Goal: Complete application form: Complete application form

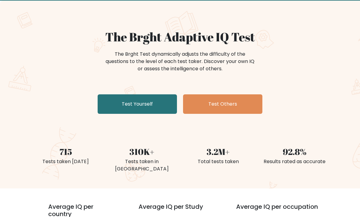
scroll to position [34, 0]
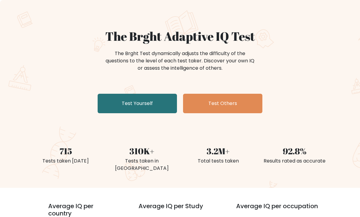
click at [152, 104] on link "Test Yourself" at bounding box center [137, 104] width 79 height 20
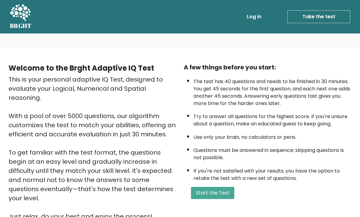
click at [220, 199] on button "Start the Test" at bounding box center [212, 193] width 43 height 12
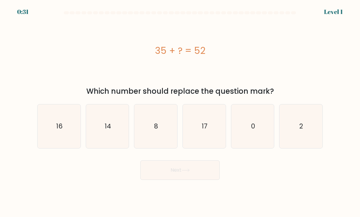
click at [209, 139] on icon "17" at bounding box center [204, 126] width 43 height 43
click at [180, 112] on input "d. 17" at bounding box center [180, 110] width 0 height 3
radio input "true"
click at [208, 174] on button "Next" at bounding box center [179, 171] width 79 height 20
click at [198, 176] on button "Next" at bounding box center [179, 171] width 79 height 20
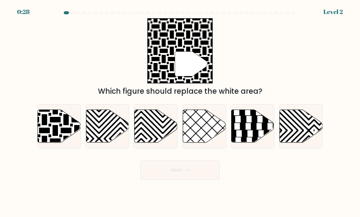
click at [181, 176] on button "Next" at bounding box center [179, 171] width 79 height 20
click at [55, 137] on icon at bounding box center [44, 109] width 87 height 87
click at [180, 112] on input "a." at bounding box center [180, 110] width 0 height 3
radio input "true"
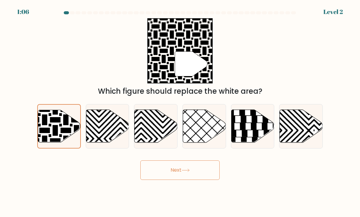
click at [198, 177] on button "Next" at bounding box center [179, 171] width 79 height 20
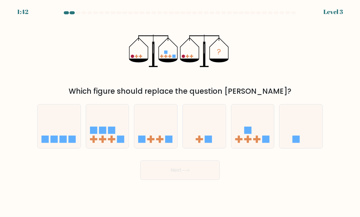
click at [251, 143] on icon at bounding box center [252, 127] width 43 height 36
click at [180, 112] on input "e." at bounding box center [180, 110] width 0 height 3
radio input "true"
click at [197, 177] on button "Next" at bounding box center [179, 171] width 79 height 20
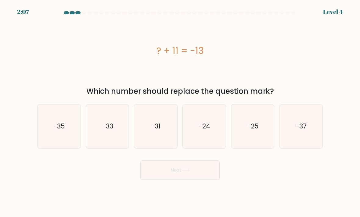
click at [206, 141] on icon "-24" at bounding box center [204, 126] width 43 height 43
click at [180, 112] on input "d. -24" at bounding box center [180, 110] width 0 height 3
radio input "true"
click at [185, 172] on icon at bounding box center [185, 170] width 8 height 3
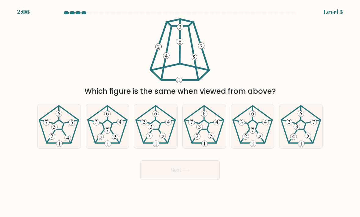
click at [197, 175] on button "Next" at bounding box center [179, 171] width 79 height 20
click at [59, 130] on 231 at bounding box center [59, 124] width 10 height 9
click at [180, 112] on input "a." at bounding box center [180, 110] width 0 height 3
radio input "true"
click at [155, 174] on button "Next" at bounding box center [179, 171] width 79 height 20
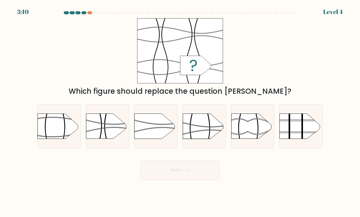
click at [208, 140] on rect at bounding box center [183, 107] width 112 height 85
click at [180, 112] on input "d." at bounding box center [180, 110] width 0 height 3
radio input "true"
click at [201, 172] on button "Next" at bounding box center [179, 171] width 79 height 20
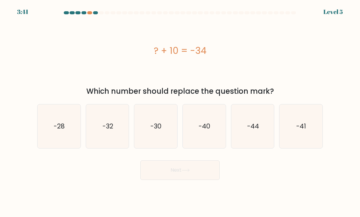
click at [250, 131] on text "-44" at bounding box center [253, 126] width 12 height 9
click at [180, 112] on input "e. -44" at bounding box center [180, 110] width 0 height 3
radio input "true"
click at [214, 169] on button "Next" at bounding box center [179, 171] width 79 height 20
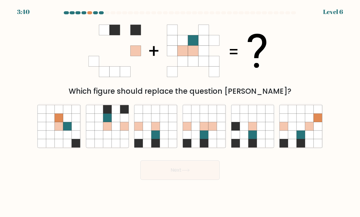
click at [207, 176] on button "Next" at bounding box center [179, 171] width 79 height 20
click at [122, 137] on icon at bounding box center [124, 135] width 9 height 9
click at [180, 112] on input "b." at bounding box center [180, 110] width 0 height 3
radio input "true"
click at [162, 177] on button "Next" at bounding box center [179, 171] width 79 height 20
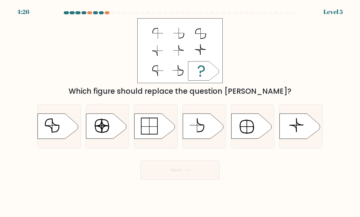
click at [176, 70] on rect at bounding box center [179, 50] width 85 height 65
click at [251, 130] on icon at bounding box center [251, 126] width 40 height 25
click at [180, 112] on input "e." at bounding box center [180, 110] width 0 height 3
radio input "true"
click at [347, 126] on form "a." at bounding box center [180, 95] width 360 height 169
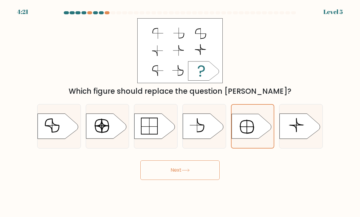
click at [204, 180] on button "Next" at bounding box center [179, 171] width 79 height 20
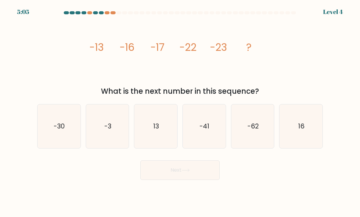
click at [308, 136] on icon "16" at bounding box center [300, 126] width 43 height 43
click at [180, 112] on input "f. 16" at bounding box center [180, 110] width 0 height 3
radio input "true"
click at [212, 189] on body "5:04 Level 4" at bounding box center [180, 108] width 360 height 217
click at [201, 179] on button "Next" at bounding box center [179, 171] width 79 height 20
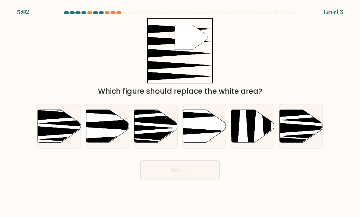
click at [202, 174] on button "Next" at bounding box center [179, 171] width 79 height 20
click at [59, 129] on icon at bounding box center [76, 123] width 76 height 11
click at [180, 112] on input "a." at bounding box center [180, 110] width 0 height 3
radio input "true"
click at [202, 178] on button "Next" at bounding box center [179, 171] width 79 height 20
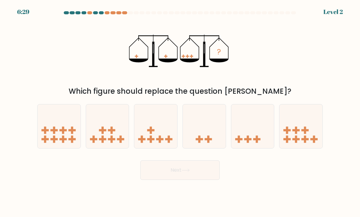
click at [59, 137] on icon at bounding box center [58, 127] width 43 height 36
click at [180, 112] on input "a." at bounding box center [180, 110] width 0 height 3
radio input "true"
click at [205, 177] on button "Next" at bounding box center [179, 171] width 79 height 20
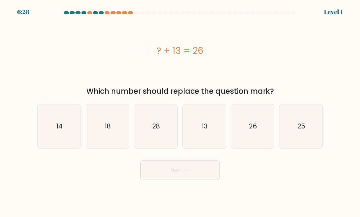
click at [50, 135] on icon "14" at bounding box center [58, 126] width 43 height 43
click at [180, 112] on input "a. 14" at bounding box center [180, 110] width 0 height 3
radio input "true"
click at [204, 180] on button "Next" at bounding box center [179, 171] width 79 height 20
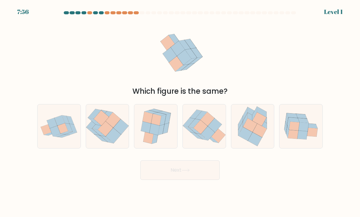
click at [58, 132] on icon at bounding box center [62, 128] width 10 height 10
click at [180, 112] on input "a." at bounding box center [180, 110] width 0 height 3
radio input "true"
click at [207, 180] on button "Next" at bounding box center [179, 171] width 79 height 20
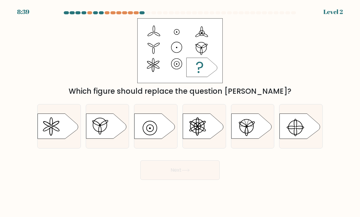
click at [45, 129] on icon at bounding box center [57, 126] width 40 height 25
click at [180, 112] on input "a." at bounding box center [180, 110] width 0 height 3
radio input "true"
click at [208, 180] on button "Next" at bounding box center [179, 171] width 79 height 20
click at [211, 177] on button "Next" at bounding box center [179, 171] width 79 height 20
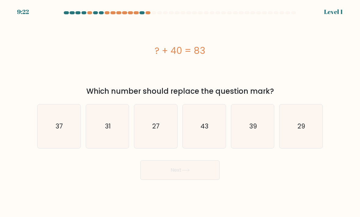
click at [52, 137] on icon "37" at bounding box center [58, 126] width 43 height 43
click at [180, 112] on input "a. 37" at bounding box center [180, 110] width 0 height 3
radio input "true"
click at [207, 180] on button "Next" at bounding box center [179, 171] width 79 height 20
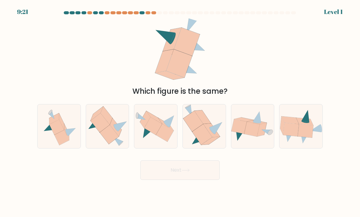
click at [48, 131] on icon at bounding box center [49, 127] width 10 height 8
click at [180, 112] on input "a." at bounding box center [180, 110] width 0 height 3
radio input "true"
click at [209, 178] on button "Next" at bounding box center [179, 171] width 79 height 20
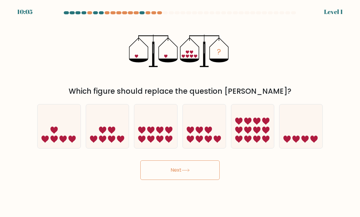
click at [210, 178] on button "Next" at bounding box center [179, 171] width 79 height 20
click at [55, 134] on icon at bounding box center [54, 130] width 7 height 7
click at [180, 112] on input "a." at bounding box center [180, 110] width 0 height 3
radio input "true"
click at [210, 179] on button "Next" at bounding box center [179, 171] width 79 height 20
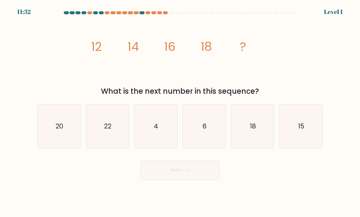
click at [205, 180] on button "Next" at bounding box center [179, 171] width 79 height 20
click at [53, 135] on icon "20" at bounding box center [58, 126] width 43 height 43
click at [180, 112] on input "a. 20" at bounding box center [180, 110] width 0 height 3
radio input "true"
click at [207, 180] on button "Next" at bounding box center [179, 171] width 79 height 20
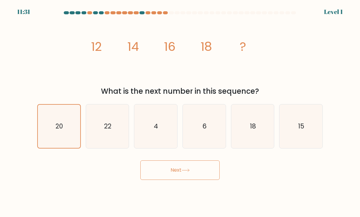
click at [207, 180] on button "Next" at bounding box center [179, 171] width 79 height 20
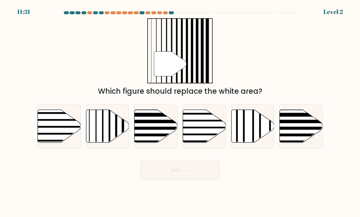
click at [209, 180] on button "Next" at bounding box center [179, 171] width 79 height 20
click at [50, 137] on icon at bounding box center [59, 126] width 43 height 33
click at [180, 112] on input "a." at bounding box center [180, 110] width 0 height 3
radio input "true"
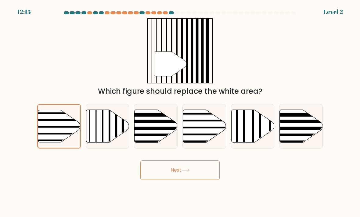
click at [203, 180] on button "Next" at bounding box center [179, 171] width 79 height 20
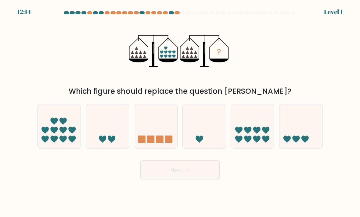
scroll to position [20, 0]
click at [204, 166] on button "Next" at bounding box center [179, 171] width 79 height 20
click at [203, 161] on button "Next" at bounding box center [179, 171] width 79 height 20
click at [57, 130] on icon at bounding box center [58, 127] width 43 height 36
click at [180, 112] on input "a." at bounding box center [180, 110] width 0 height 3
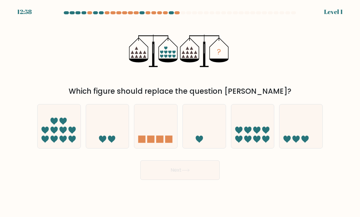
radio input "true"
click at [201, 161] on button "Next" at bounding box center [179, 171] width 79 height 20
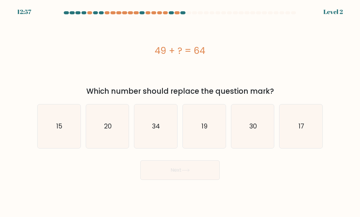
click at [205, 161] on button "Next" at bounding box center [179, 171] width 79 height 20
click at [58, 126] on icon "15" at bounding box center [58, 126] width 43 height 43
click at [180, 112] on input "a. 15" at bounding box center [180, 110] width 0 height 3
radio input "true"
click at [208, 161] on button "Next" at bounding box center [179, 171] width 79 height 20
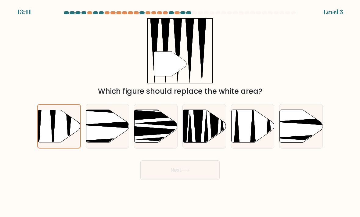
click at [60, 123] on icon at bounding box center [59, 126] width 42 height 32
click at [180, 112] on input "a." at bounding box center [180, 110] width 0 height 3
click at [186, 162] on button "Next" at bounding box center [179, 171] width 79 height 20
click at [55, 122] on icon at bounding box center [59, 126] width 42 height 32
click at [180, 112] on input "a." at bounding box center [180, 110] width 0 height 3
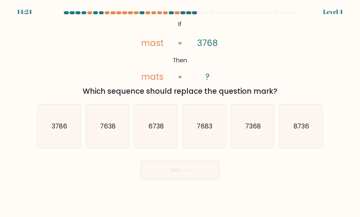
click at [184, 161] on button "Next" at bounding box center [179, 171] width 79 height 20
click at [51, 120] on icon "3786" at bounding box center [58, 126] width 43 height 43
click at [180, 112] on input "a. 3786" at bounding box center [180, 110] width 0 height 3
radio input "true"
click at [185, 161] on button "Next" at bounding box center [179, 171] width 79 height 20
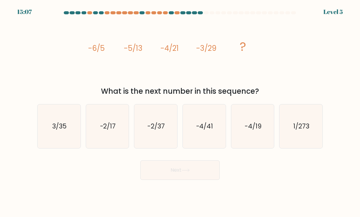
scroll to position [0, 0]
click at [49, 133] on icon "3/35" at bounding box center [58, 126] width 43 height 43
click at [180, 112] on input "a. 3/35" at bounding box center [180, 110] width 0 height 3
radio input "true"
click at [205, 176] on button "Next" at bounding box center [179, 171] width 79 height 20
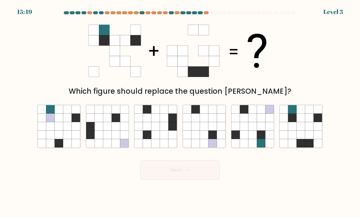
click at [55, 131] on icon at bounding box center [59, 126] width 9 height 9
click at [180, 112] on input "a." at bounding box center [180, 110] width 0 height 3
radio input "true"
click at [197, 180] on button "Next" at bounding box center [179, 171] width 79 height 20
click at [199, 189] on body "16:33 Level 3" at bounding box center [180, 108] width 360 height 217
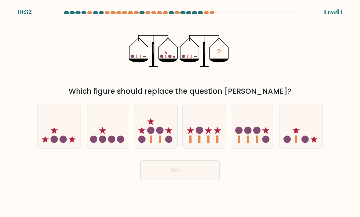
click at [54, 134] on icon at bounding box center [54, 130] width 7 height 7
click at [180, 112] on input "a." at bounding box center [180, 110] width 0 height 3
radio input "true"
click at [198, 180] on button "Next" at bounding box center [179, 171] width 79 height 20
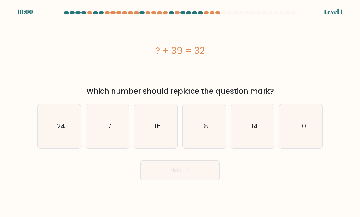
click at [58, 131] on text "-24" at bounding box center [59, 126] width 11 height 9
click at [180, 112] on input "a. -24" at bounding box center [180, 110] width 0 height 3
radio input "true"
click at [55, 139] on icon "-24" at bounding box center [59, 126] width 42 height 42
click at [180, 112] on input "a. -24" at bounding box center [180, 110] width 0 height 3
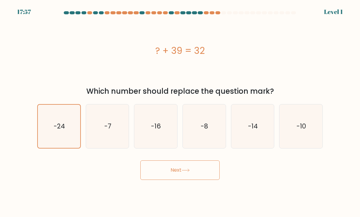
click at [162, 171] on button "Next" at bounding box center [179, 171] width 79 height 20
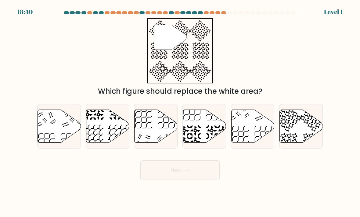
click at [48, 138] on icon at bounding box center [59, 126] width 43 height 33
click at [180, 112] on input "a." at bounding box center [180, 110] width 0 height 3
radio input "true"
click at [201, 178] on button "Next" at bounding box center [179, 171] width 79 height 20
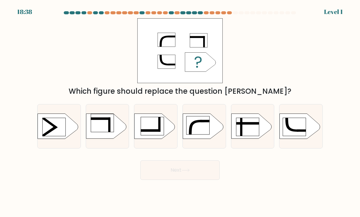
click at [52, 134] on icon at bounding box center [49, 132] width 16 height 12
click at [180, 112] on input "a." at bounding box center [180, 110] width 0 height 3
radio input "true"
click at [214, 180] on button "Next" at bounding box center [179, 171] width 79 height 20
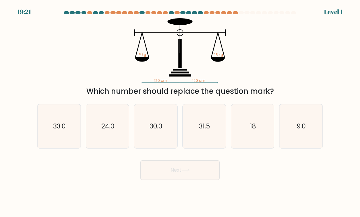
click at [201, 180] on button "Next" at bounding box center [179, 171] width 79 height 20
click at [50, 135] on icon "33.0" at bounding box center [58, 126] width 43 height 43
click at [180, 112] on input "a. 33.0" at bounding box center [180, 110] width 0 height 3
radio input "true"
click at [209, 180] on button "Next" at bounding box center [179, 171] width 79 height 20
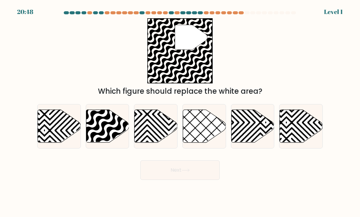
click at [146, 112] on div at bounding box center [156, 126] width 44 height 45
click at [180, 112] on input "c." at bounding box center [180, 110] width 0 height 3
radio input "true"
click at [159, 170] on button "Next" at bounding box center [179, 171] width 79 height 20
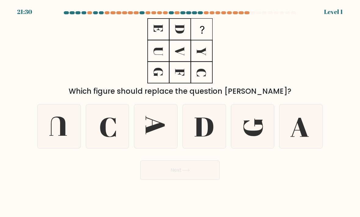
click at [246, 128] on icon at bounding box center [253, 128] width 20 height 18
click at [180, 112] on input "e." at bounding box center [180, 110] width 0 height 3
radio input "true"
click at [200, 180] on button "Next" at bounding box center [179, 171] width 79 height 20
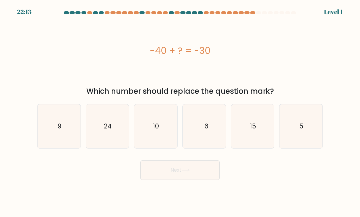
click at [236, 143] on icon "15" at bounding box center [252, 126] width 43 height 43
click at [180, 112] on input "e. 15" at bounding box center [180, 110] width 0 height 3
radio input "true"
click at [208, 180] on button "Next" at bounding box center [179, 171] width 79 height 20
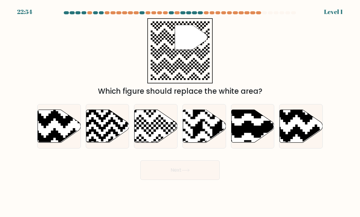
click at [290, 130] on icon at bounding box center [301, 126] width 43 height 33
click at [180, 112] on input "f." at bounding box center [180, 110] width 0 height 3
radio input "true"
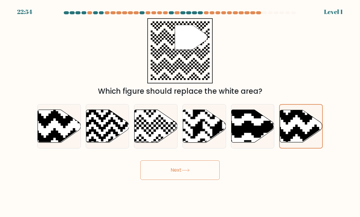
click at [205, 180] on button "Next" at bounding box center [179, 171] width 79 height 20
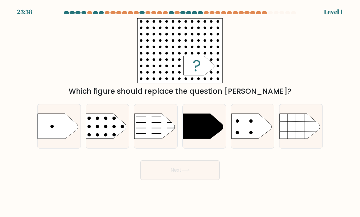
click at [255, 133] on icon at bounding box center [251, 126] width 40 height 25
click at [180, 112] on input "e." at bounding box center [180, 110] width 0 height 3
radio input "true"
click at [199, 178] on button "Next" at bounding box center [179, 171] width 79 height 20
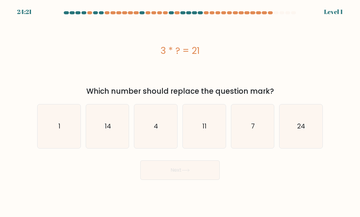
click at [199, 140] on icon "11" at bounding box center [204, 126] width 43 height 43
click at [180, 112] on input "d. 11" at bounding box center [180, 110] width 0 height 3
radio input "true"
click at [195, 180] on button "Next" at bounding box center [179, 171] width 79 height 20
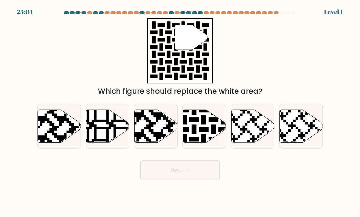
click at [212, 147] on icon at bounding box center [189, 144] width 78 height 78
click at [180, 112] on input "d." at bounding box center [180, 110] width 0 height 3
radio input "true"
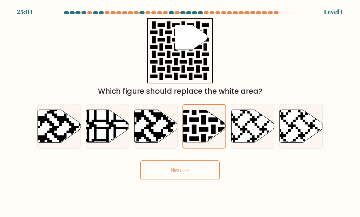
click at [203, 145] on icon at bounding box center [189, 143] width 77 height 77
click at [180, 112] on input "d." at bounding box center [180, 110] width 0 height 3
click at [200, 180] on button "Next" at bounding box center [179, 171] width 79 height 20
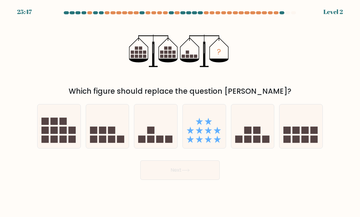
click at [240, 132] on icon at bounding box center [252, 127] width 43 height 36
click at [180, 112] on input "e." at bounding box center [180, 110] width 0 height 3
radio input "true"
click at [205, 180] on button "Next" at bounding box center [179, 171] width 79 height 20
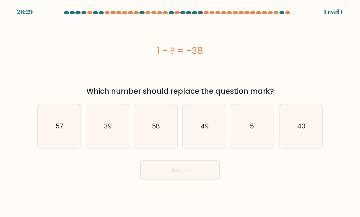
click at [297, 132] on icon "40" at bounding box center [300, 126] width 43 height 43
click at [180, 112] on input "f. 40" at bounding box center [180, 110] width 0 height 3
radio input "true"
click at [201, 179] on button "Next" at bounding box center [179, 171] width 79 height 20
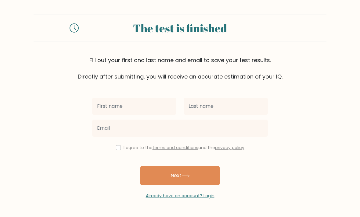
click at [198, 184] on button "Next" at bounding box center [179, 176] width 79 height 20
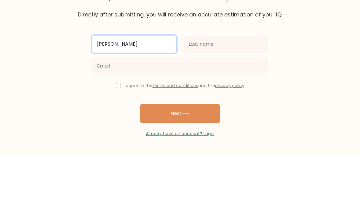
type input "Ali"
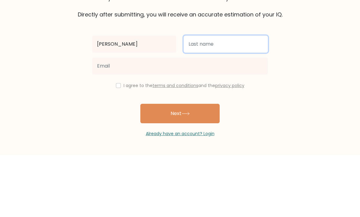
click at [228, 98] on input "text" at bounding box center [226, 106] width 84 height 17
type input "Ali"
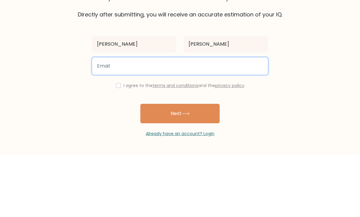
click at [99, 120] on input "email" at bounding box center [180, 128] width 176 height 17
click at [180, 166] on button "Next" at bounding box center [179, 176] width 79 height 20
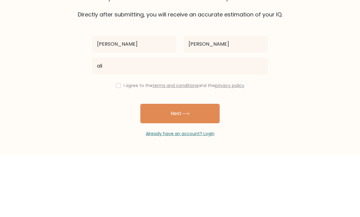
click at [319, 33] on form "The test is finished Fill out your first and last name and email to save your t…" at bounding box center [180, 107] width 360 height 185
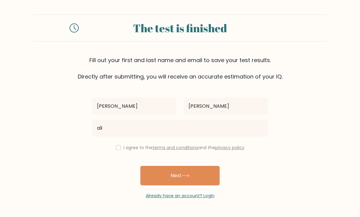
click at [194, 166] on button "Next" at bounding box center [179, 176] width 79 height 20
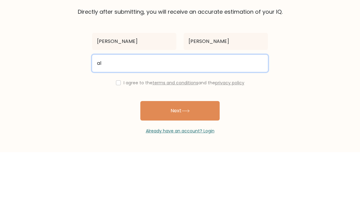
type input "a"
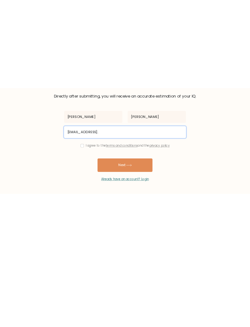
scroll to position [0, 0]
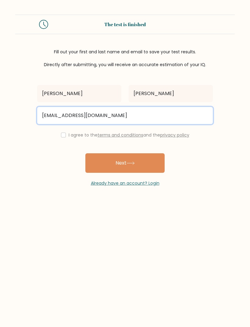
type input "ali@gmail.com"
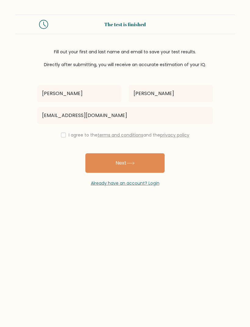
click at [148, 155] on button "Next" at bounding box center [124, 163] width 79 height 20
click at [149, 163] on button "Next" at bounding box center [124, 163] width 79 height 20
click at [63, 137] on input "checkbox" at bounding box center [63, 135] width 5 height 5
checkbox input "true"
click at [149, 168] on button "Next" at bounding box center [124, 163] width 79 height 20
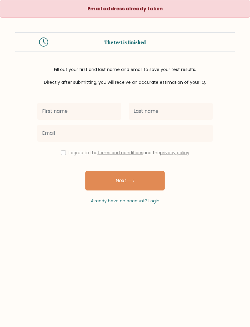
click at [142, 186] on button "Next" at bounding box center [124, 181] width 79 height 20
